Goal: Task Accomplishment & Management: Manage account settings

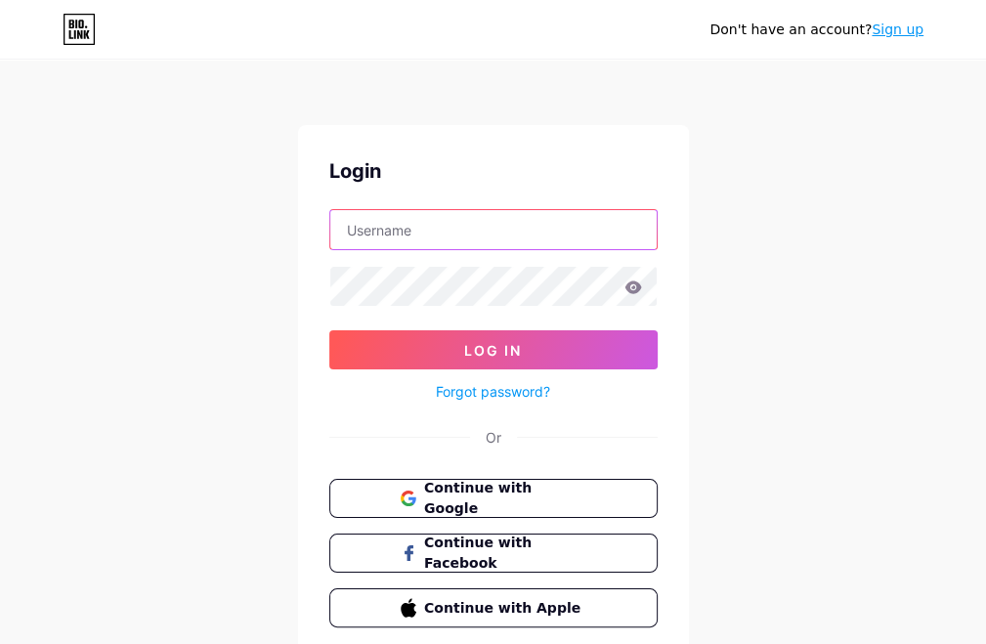
drag, startPoint x: 0, startPoint y: 0, endPoint x: 400, endPoint y: 229, distance: 460.4
click at [400, 229] on input "text" at bounding box center [493, 229] width 326 height 39
type input "[EMAIL_ADDRESS][DOMAIN_NAME]"
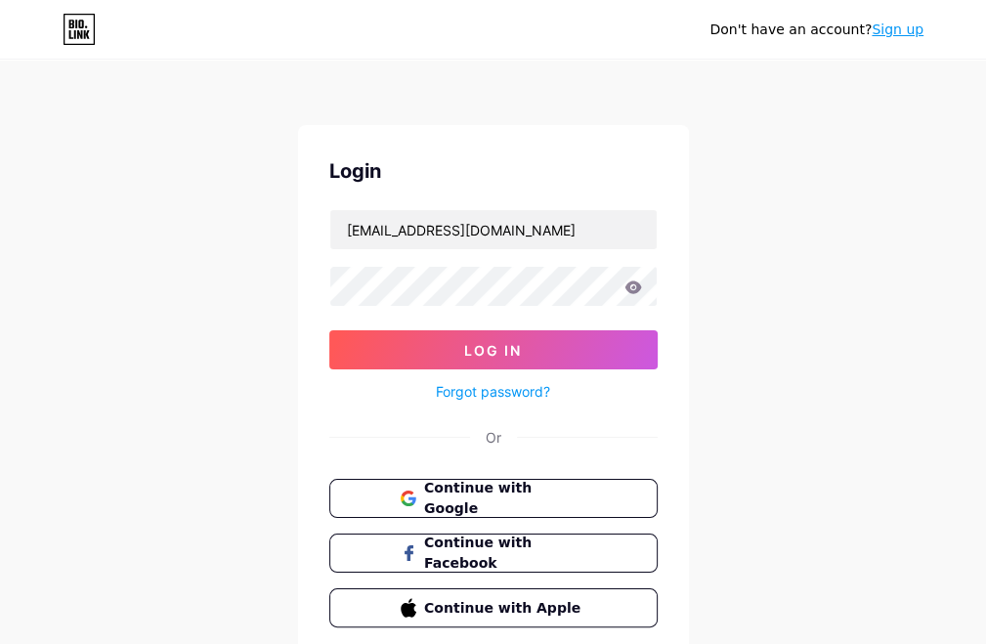
click at [329, 330] on button "Log In" at bounding box center [493, 349] width 328 height 39
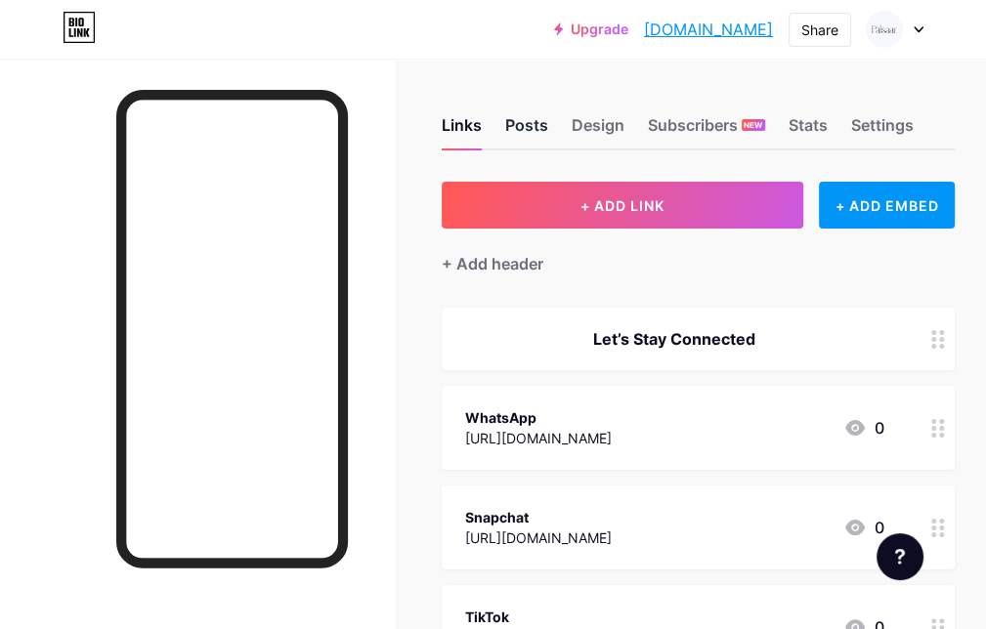
click at [528, 126] on div "Posts" at bounding box center [526, 130] width 43 height 35
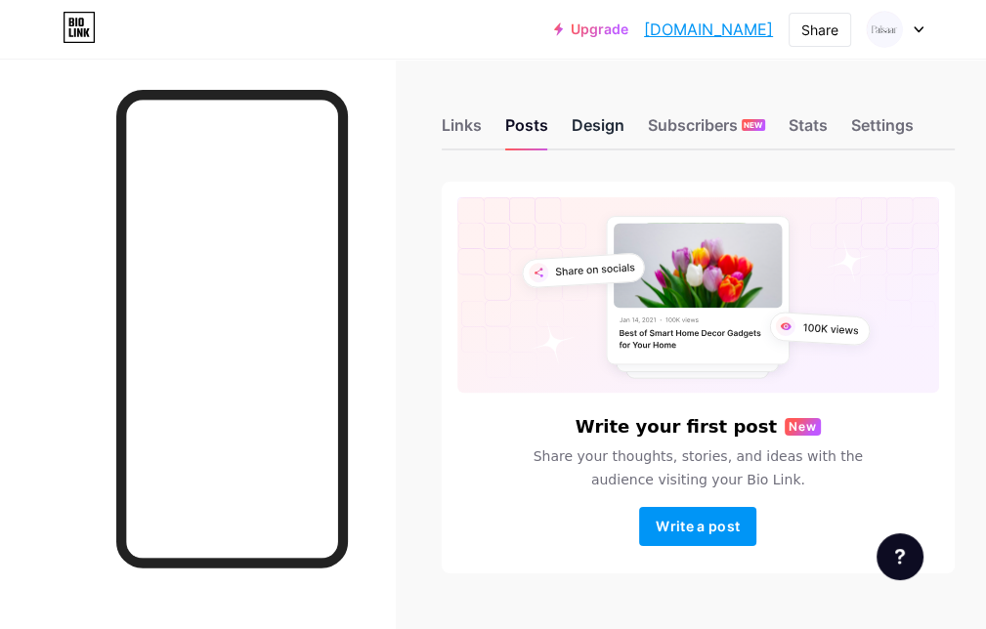
click at [618, 132] on div "Design" at bounding box center [598, 130] width 53 height 35
click at [830, 26] on div "Share" at bounding box center [819, 30] width 37 height 21
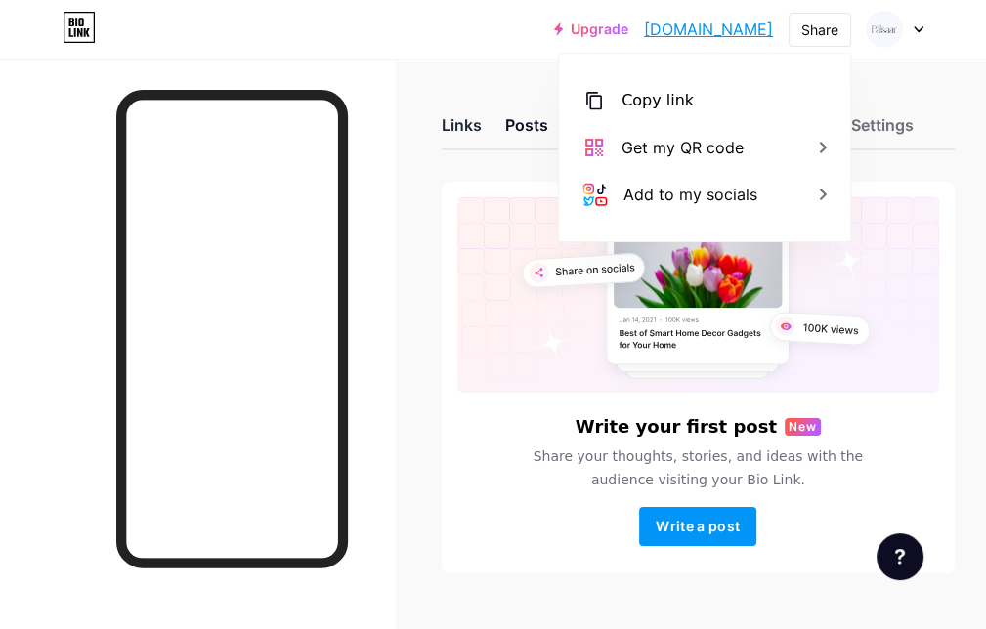
click at [474, 123] on div "Links" at bounding box center [462, 130] width 40 height 35
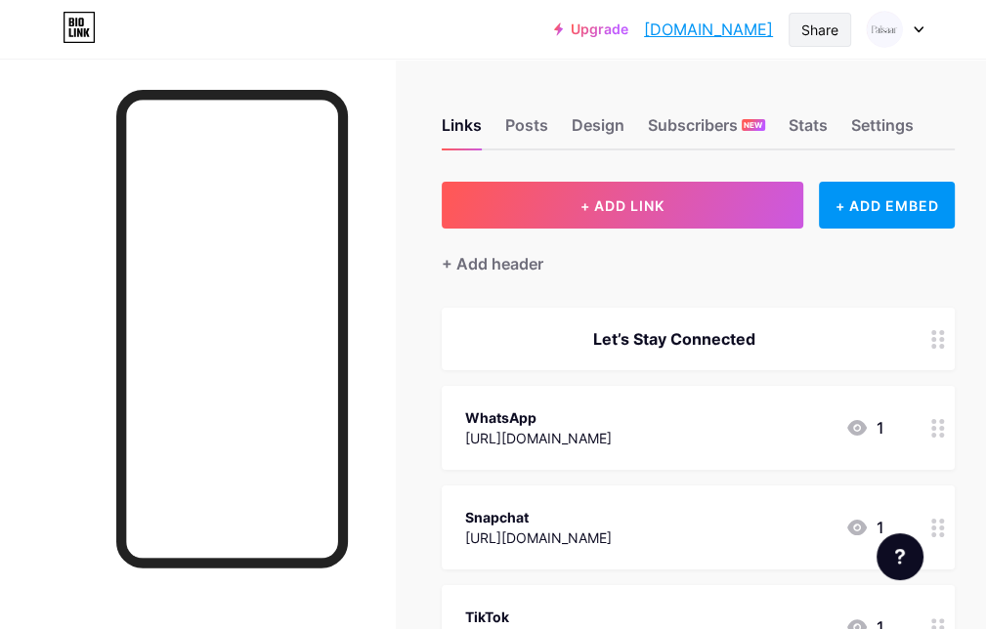
click at [836, 26] on div "Share" at bounding box center [819, 30] width 37 height 21
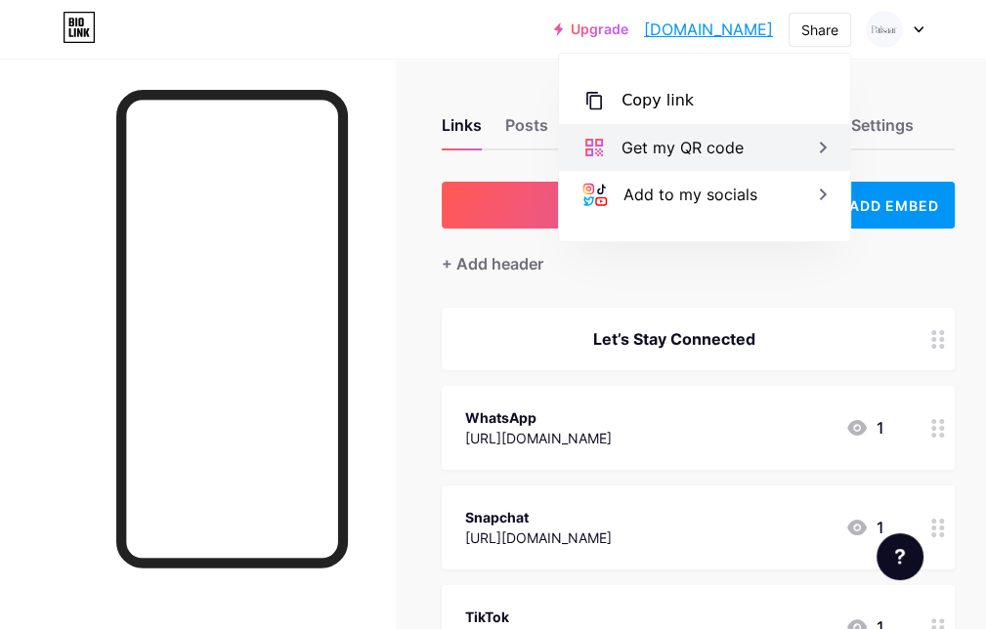
click at [716, 144] on div "Get my QR code" at bounding box center [682, 147] width 122 height 23
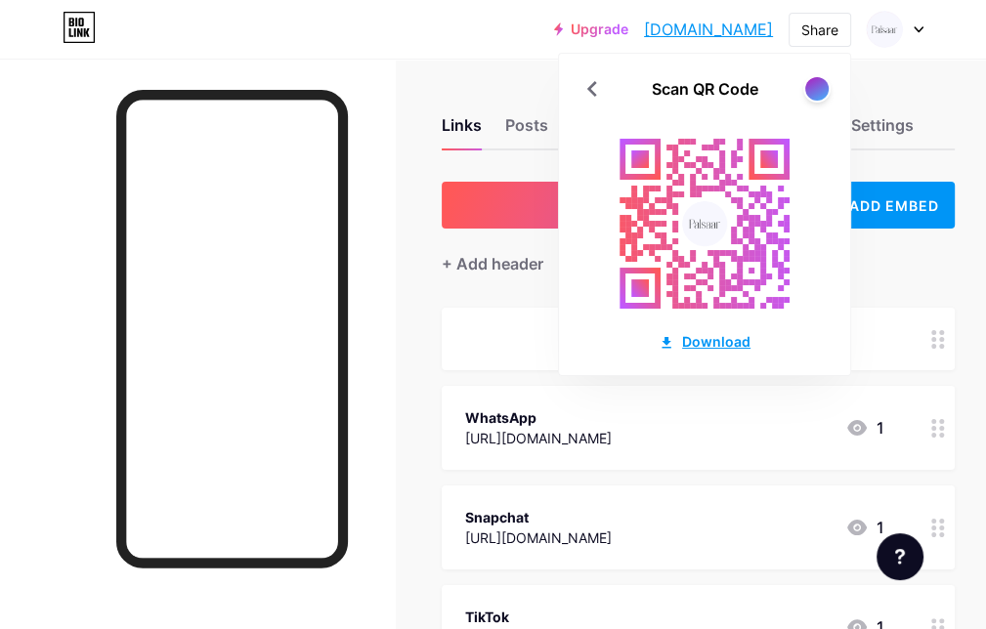
click at [723, 339] on div "Download" at bounding box center [705, 341] width 92 height 21
